Goal: Transaction & Acquisition: Purchase product/service

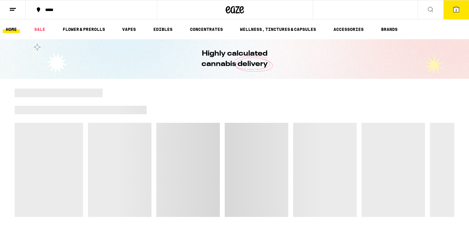
click at [14, 7] on icon at bounding box center [12, 9] width 7 height 7
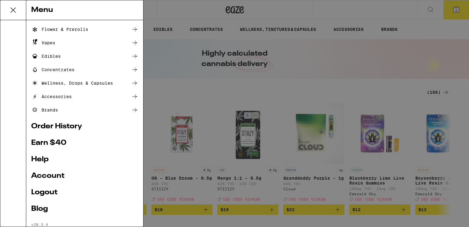
scroll to position [53, 0]
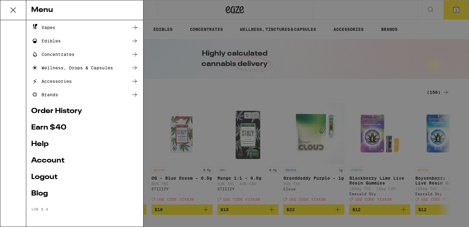
click at [42, 176] on link "Logout" at bounding box center [84, 176] width 107 height 7
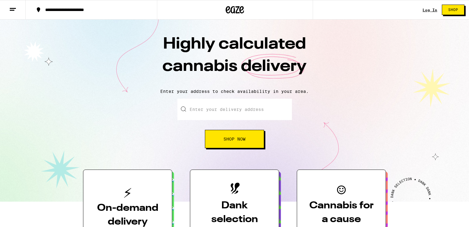
click at [426, 9] on link "Log In" at bounding box center [429, 10] width 15 height 4
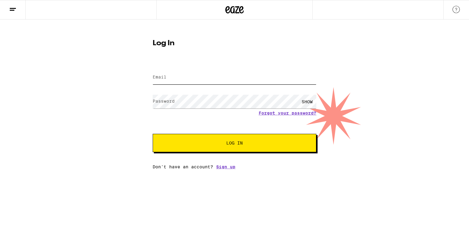
click at [265, 79] on input "Email" at bounding box center [235, 78] width 164 height 14
click at [265, 78] on input "Email" at bounding box center [235, 78] width 164 height 14
type input "j"
type input "[PERSON_NAME][EMAIL_ADDRESS][DOMAIN_NAME]"
click at [225, 137] on button "Log In" at bounding box center [235, 143] width 164 height 18
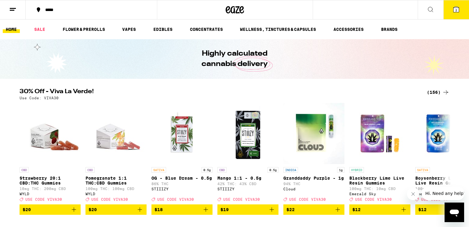
click at [456, 9] on span "2" at bounding box center [456, 10] width 2 height 4
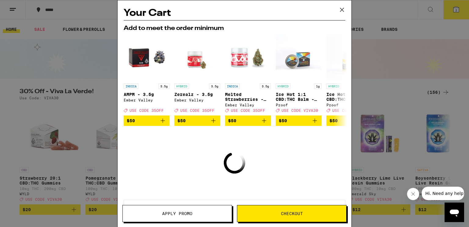
click at [342, 9] on icon at bounding box center [341, 9] width 9 height 9
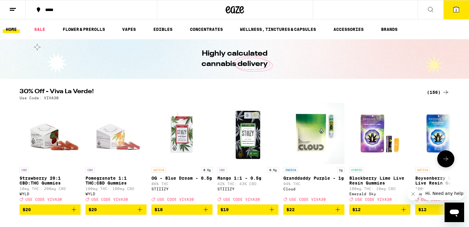
click at [447, 157] on button at bounding box center [445, 158] width 17 height 17
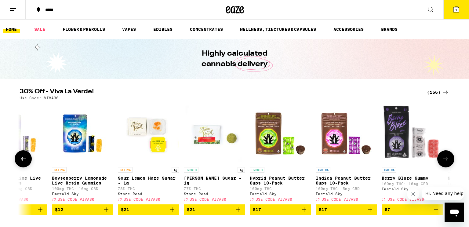
click at [447, 157] on button at bounding box center [445, 158] width 17 height 17
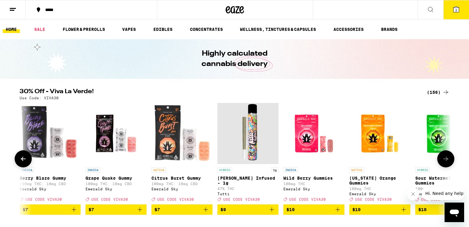
scroll to position [0, 726]
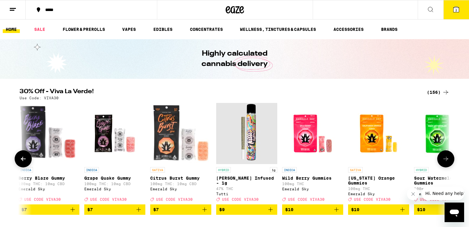
click at [447, 157] on button at bounding box center [445, 158] width 17 height 17
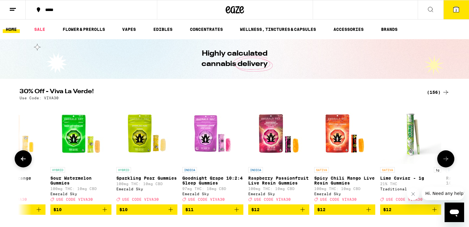
click at [447, 157] on button at bounding box center [445, 158] width 17 height 17
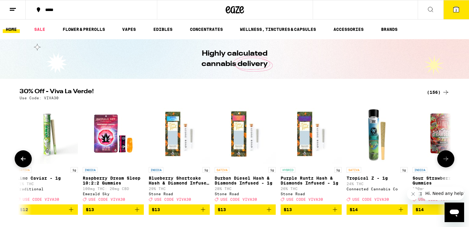
click at [447, 157] on button at bounding box center [445, 158] width 17 height 17
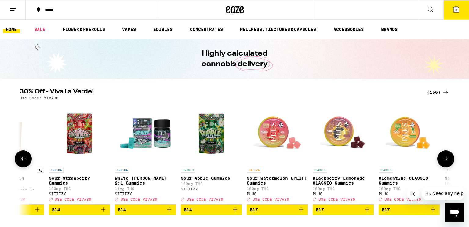
click at [447, 157] on button at bounding box center [445, 158] width 17 height 17
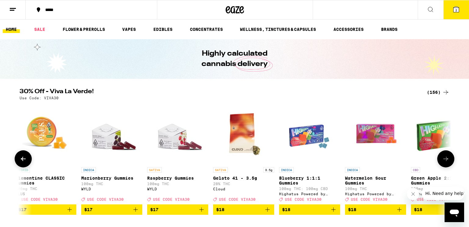
click at [447, 157] on button at bounding box center [445, 158] width 17 height 17
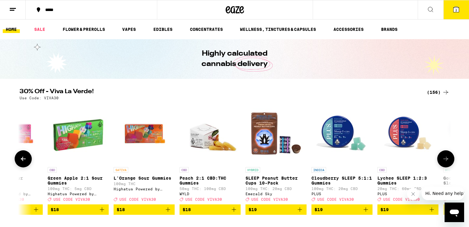
click at [447, 157] on button at bounding box center [445, 158] width 17 height 17
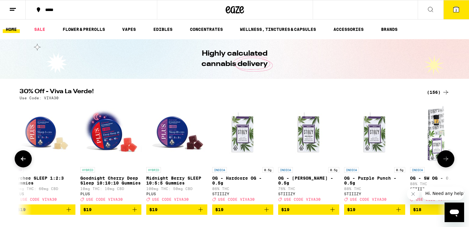
scroll to position [0, 2907]
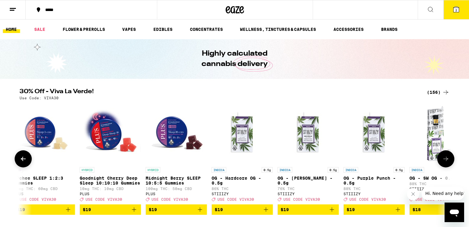
click at [447, 157] on button at bounding box center [445, 158] width 17 height 17
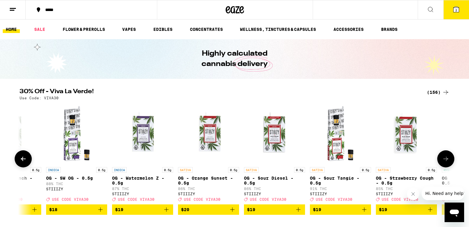
click at [447, 157] on button at bounding box center [445, 158] width 17 height 17
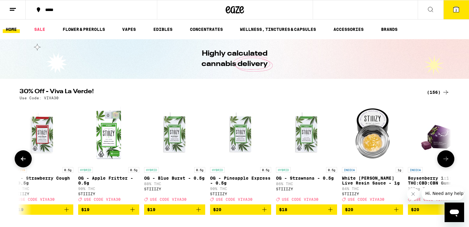
click at [447, 157] on button at bounding box center [445, 158] width 17 height 17
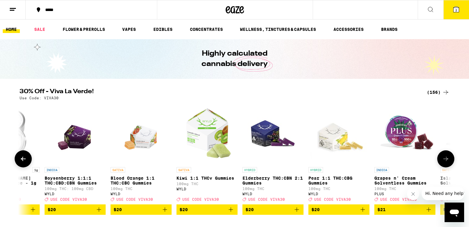
click at [447, 157] on button at bounding box center [445, 158] width 17 height 17
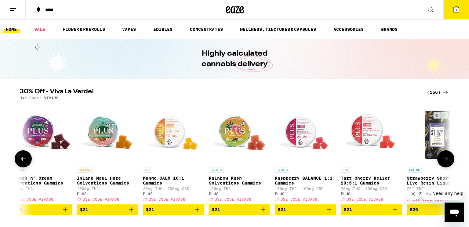
click at [447, 157] on button at bounding box center [445, 158] width 17 height 17
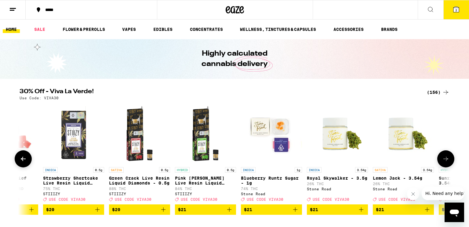
click at [447, 157] on button at bounding box center [445, 158] width 17 height 17
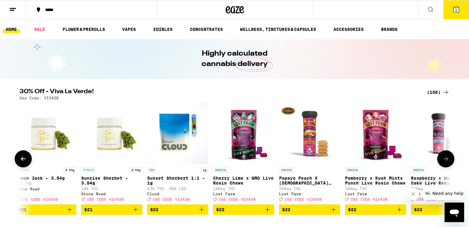
scroll to position [0, 5087]
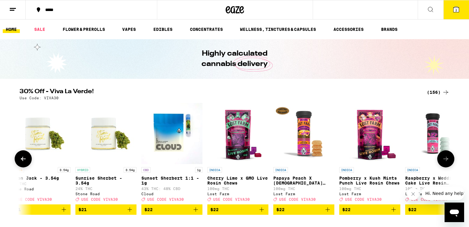
click at [447, 157] on button at bounding box center [445, 158] width 17 height 17
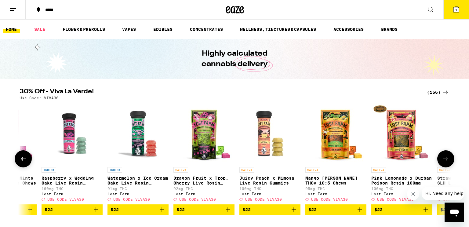
click at [447, 157] on button at bounding box center [445, 158] width 17 height 17
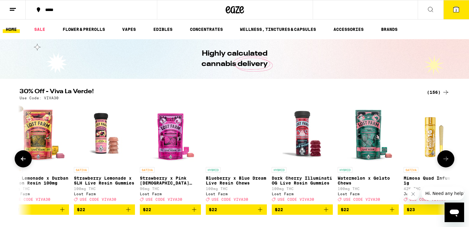
click at [447, 157] on button at bounding box center [445, 158] width 17 height 17
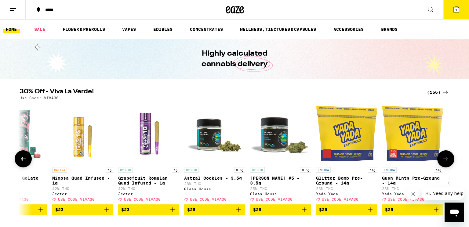
scroll to position [0, 6177]
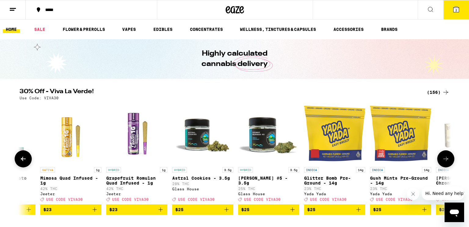
click at [447, 157] on button at bounding box center [445, 158] width 17 height 17
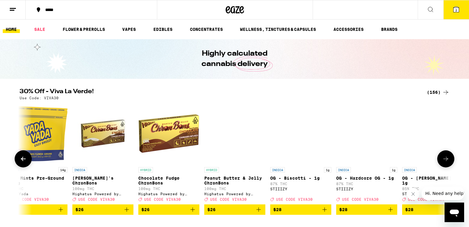
click at [447, 157] on button at bounding box center [445, 158] width 17 height 17
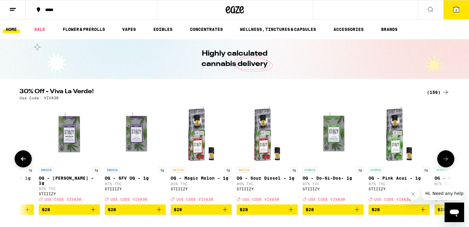
click at [447, 157] on button at bounding box center [445, 158] width 17 height 17
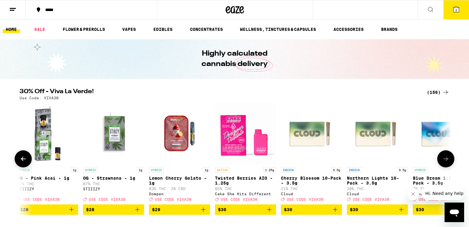
scroll to position [0, 7267]
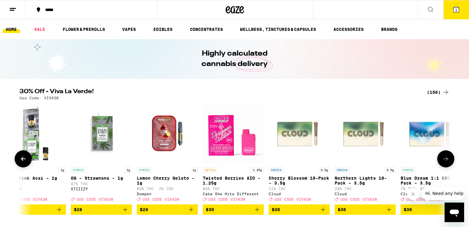
click at [447, 157] on button at bounding box center [445, 158] width 17 height 17
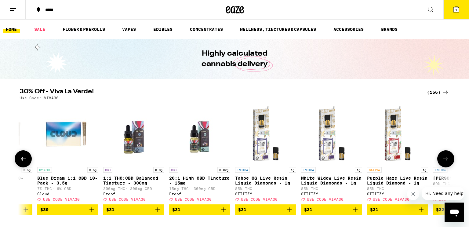
click at [447, 157] on button at bounding box center [445, 158] width 17 height 17
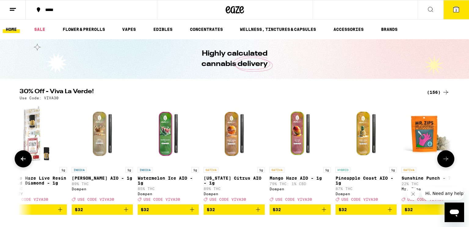
scroll to position [0, 7993]
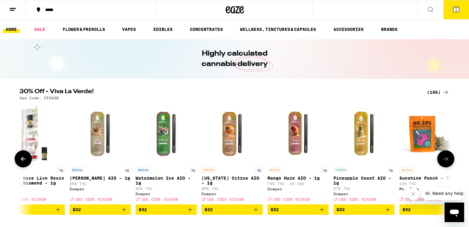
click at [447, 157] on button at bounding box center [445, 158] width 17 height 17
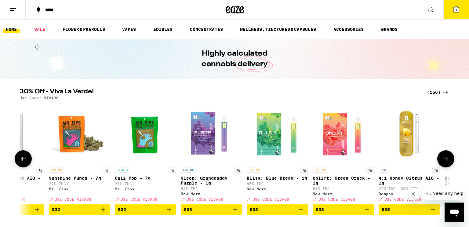
scroll to position [0, 8357]
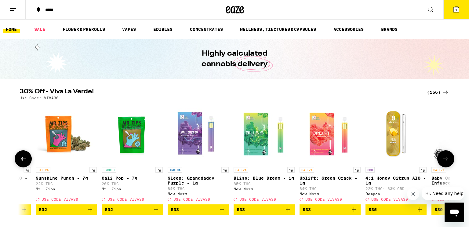
click at [447, 157] on button at bounding box center [445, 158] width 17 height 17
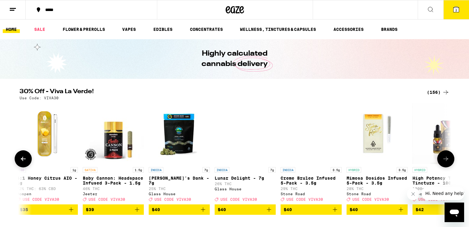
scroll to position [0, 8720]
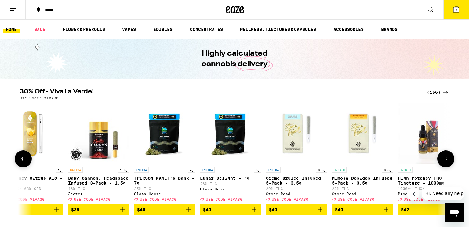
click at [447, 157] on button at bounding box center [445, 158] width 17 height 17
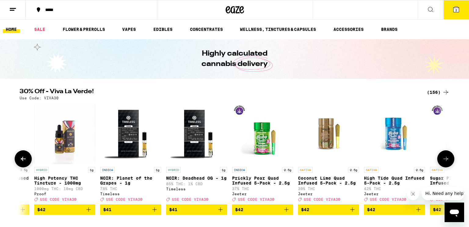
click at [447, 157] on button at bounding box center [445, 158] width 17 height 17
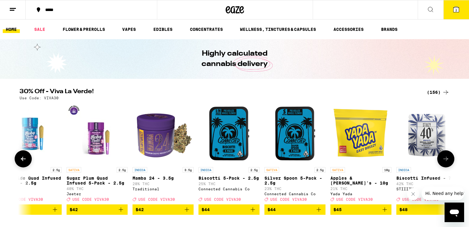
click at [447, 157] on button at bounding box center [445, 158] width 17 height 17
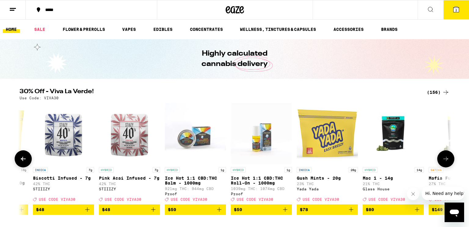
click at [447, 157] on button at bounding box center [445, 158] width 17 height 17
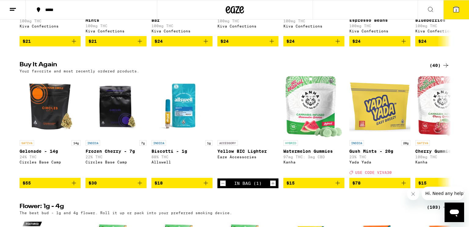
scroll to position [305, 0]
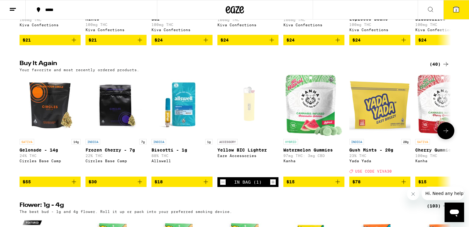
click at [220, 186] on icon "Decrement" at bounding box center [222, 181] width 5 height 7
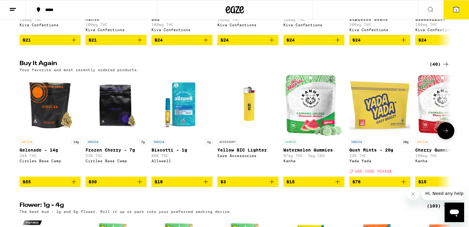
click at [445, 134] on icon at bounding box center [445, 130] width 7 height 7
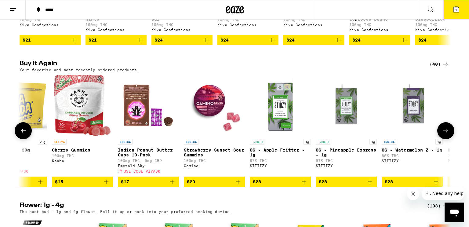
click at [445, 134] on icon at bounding box center [445, 130] width 7 height 7
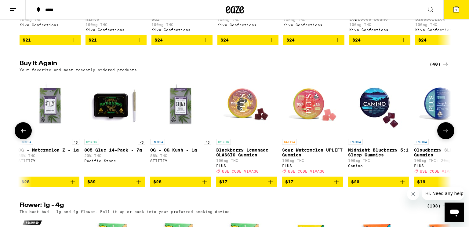
click at [445, 134] on icon at bounding box center [445, 130] width 7 height 7
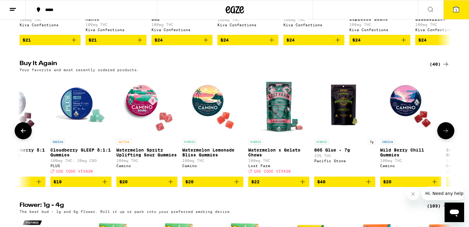
click at [445, 134] on icon at bounding box center [445, 130] width 7 height 7
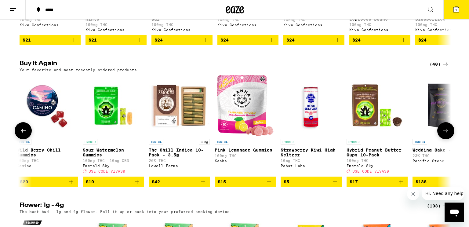
click at [445, 134] on icon at bounding box center [445, 130] width 7 height 7
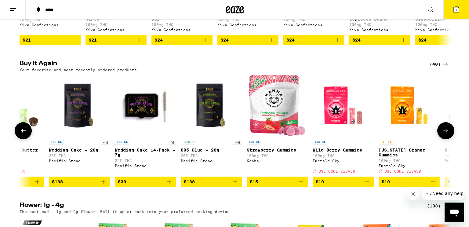
click at [445, 134] on icon at bounding box center [445, 130] width 7 height 7
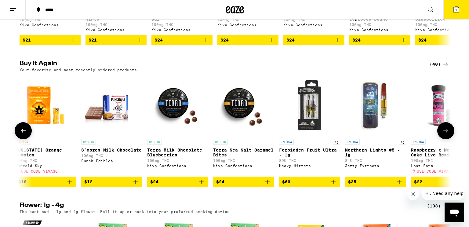
click at [445, 134] on icon at bounding box center [445, 130] width 7 height 7
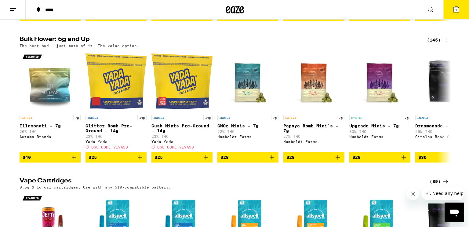
scroll to position [610, 0]
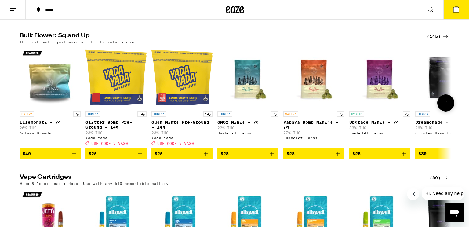
click at [442, 107] on icon at bounding box center [445, 102] width 7 height 7
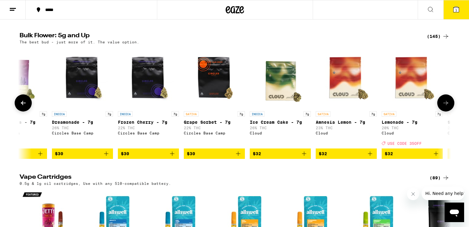
click at [442, 107] on icon at bounding box center [445, 102] width 7 height 7
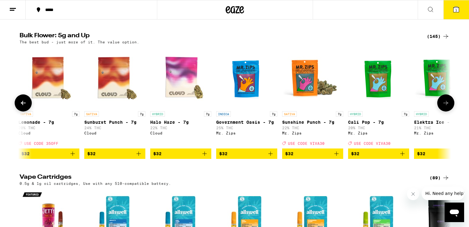
click at [442, 107] on icon at bounding box center [445, 102] width 7 height 7
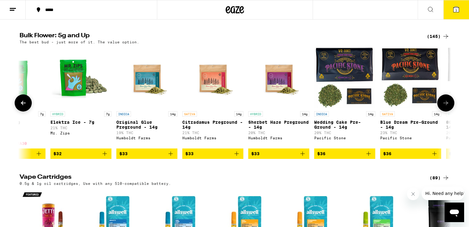
click at [442, 107] on icon at bounding box center [445, 102] width 7 height 7
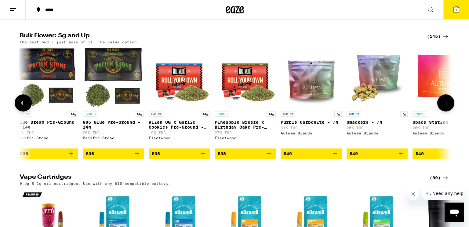
click at [442, 107] on icon at bounding box center [445, 102] width 7 height 7
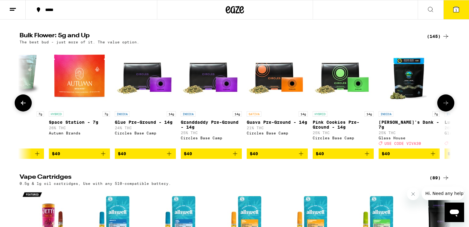
click at [442, 107] on icon at bounding box center [445, 102] width 7 height 7
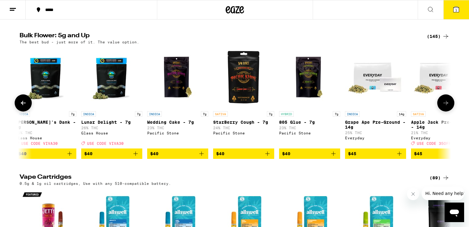
click at [442, 107] on icon at bounding box center [445, 102] width 7 height 7
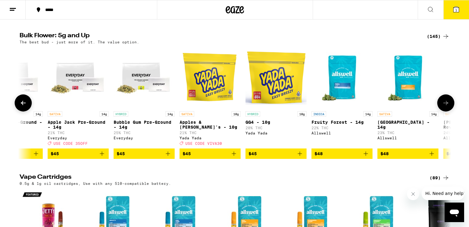
click at [442, 107] on icon at bounding box center [445, 102] width 7 height 7
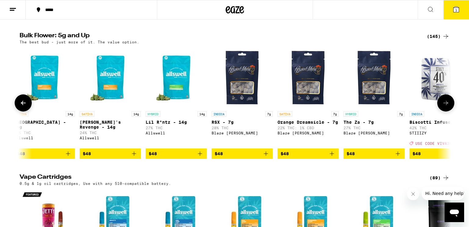
click at [442, 107] on icon at bounding box center [445, 102] width 7 height 7
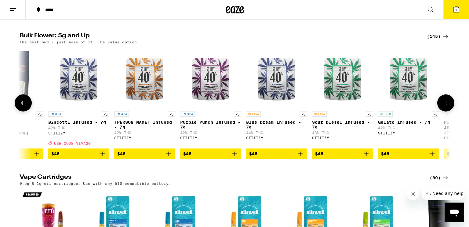
scroll to position [0, 3270]
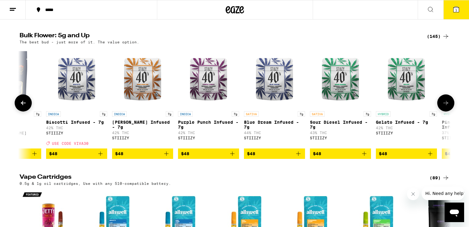
click at [21, 107] on icon at bounding box center [23, 102] width 7 height 7
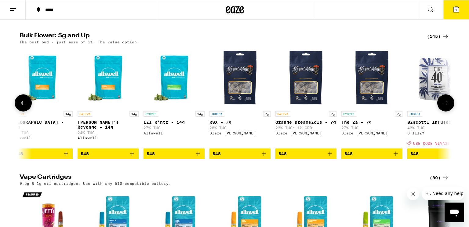
scroll to position [0, 2907]
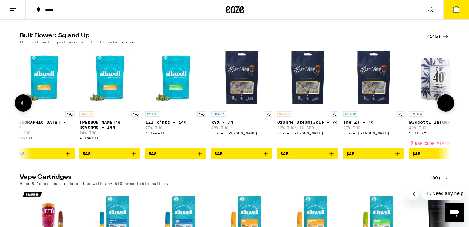
click at [443, 107] on icon at bounding box center [445, 102] width 7 height 7
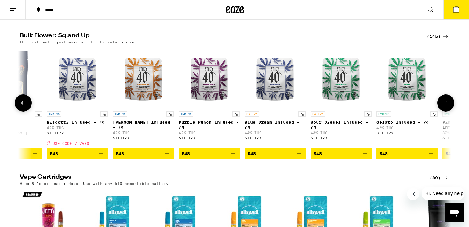
scroll to position [0, 3270]
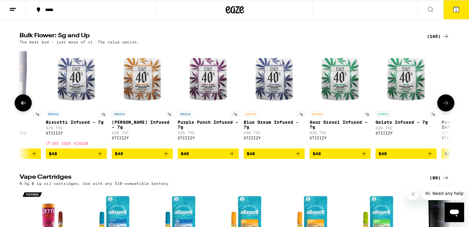
click at [443, 107] on icon at bounding box center [445, 102] width 7 height 7
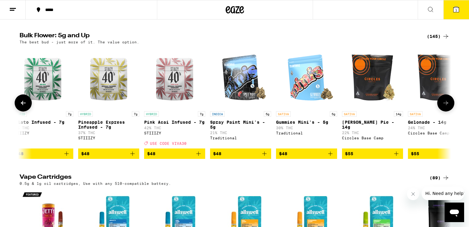
click at [443, 107] on icon at bounding box center [445, 102] width 7 height 7
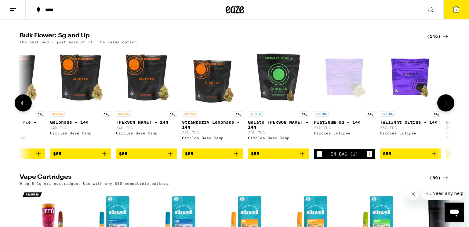
scroll to position [0, 3997]
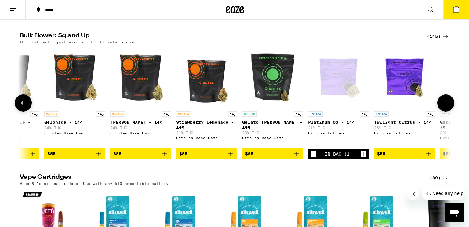
click at [313, 157] on icon "Decrement" at bounding box center [313, 153] width 5 height 7
